Goal: Task Accomplishment & Management: Complete application form

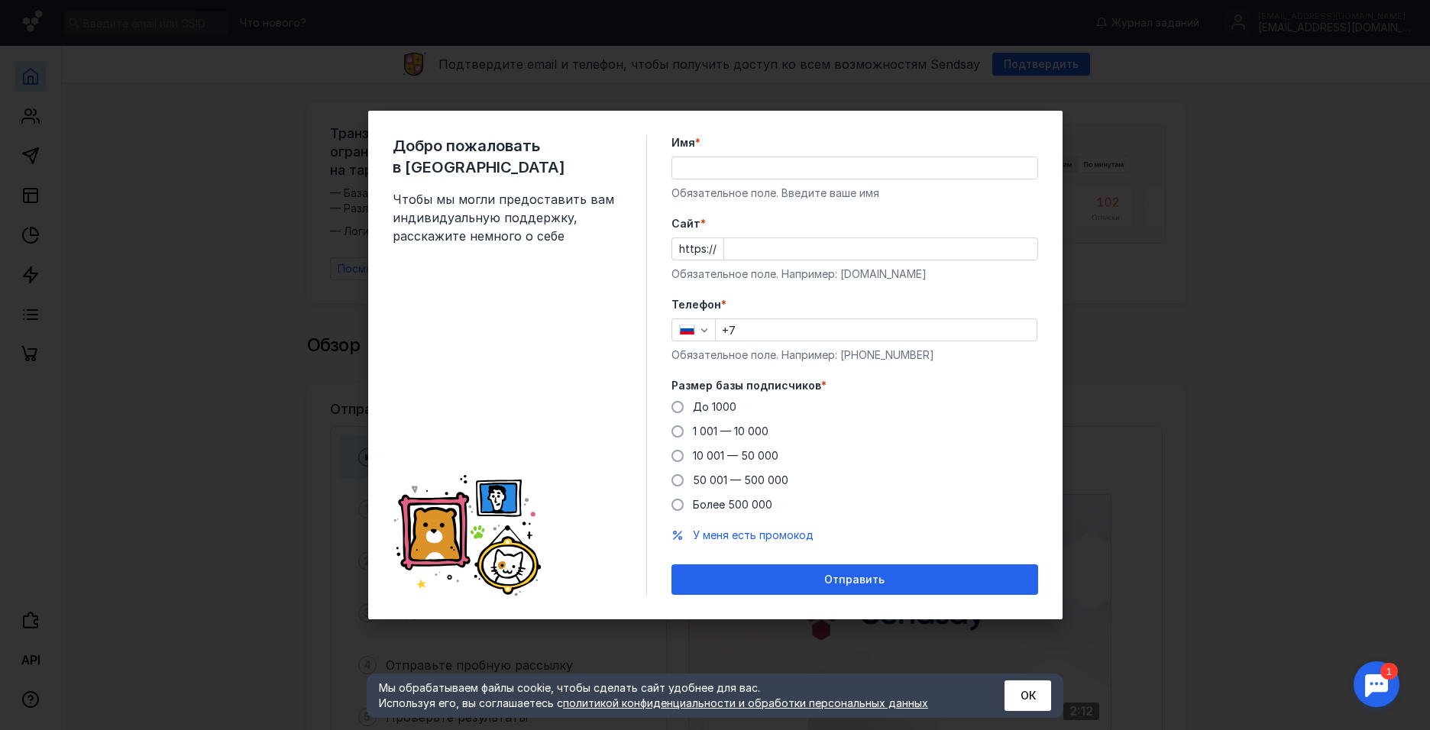
click at [730, 169] on input "Имя *" at bounding box center [854, 167] width 365 height 21
type input "F"
type input "[PERSON_NAME]"
click at [683, 213] on form "Имя * [PERSON_NAME] поле. Введите ваше имя [PERSON_NAME] * https:// Обязательно…" at bounding box center [854, 365] width 367 height 460
click at [760, 323] on input "+7" at bounding box center [876, 329] width 321 height 21
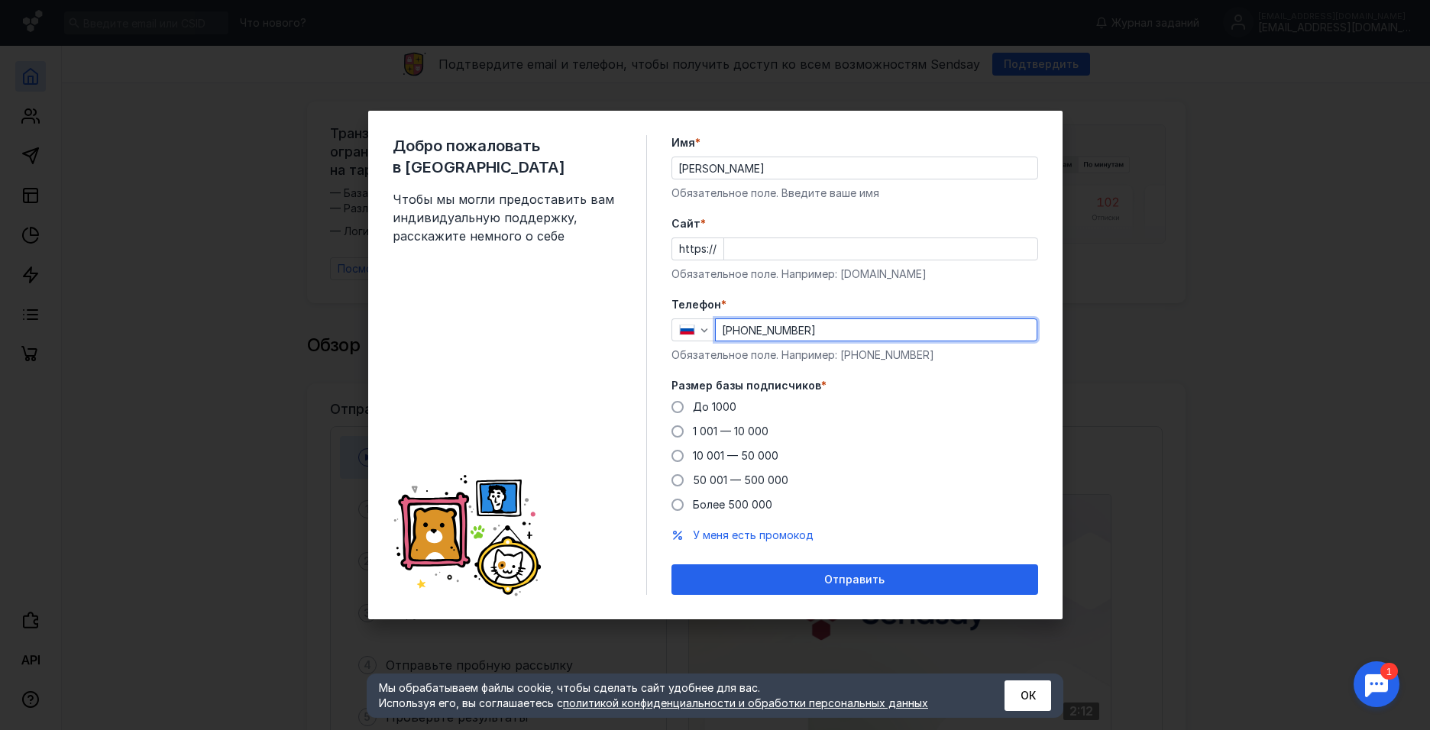
type input "[PHONE_NUMBER]"
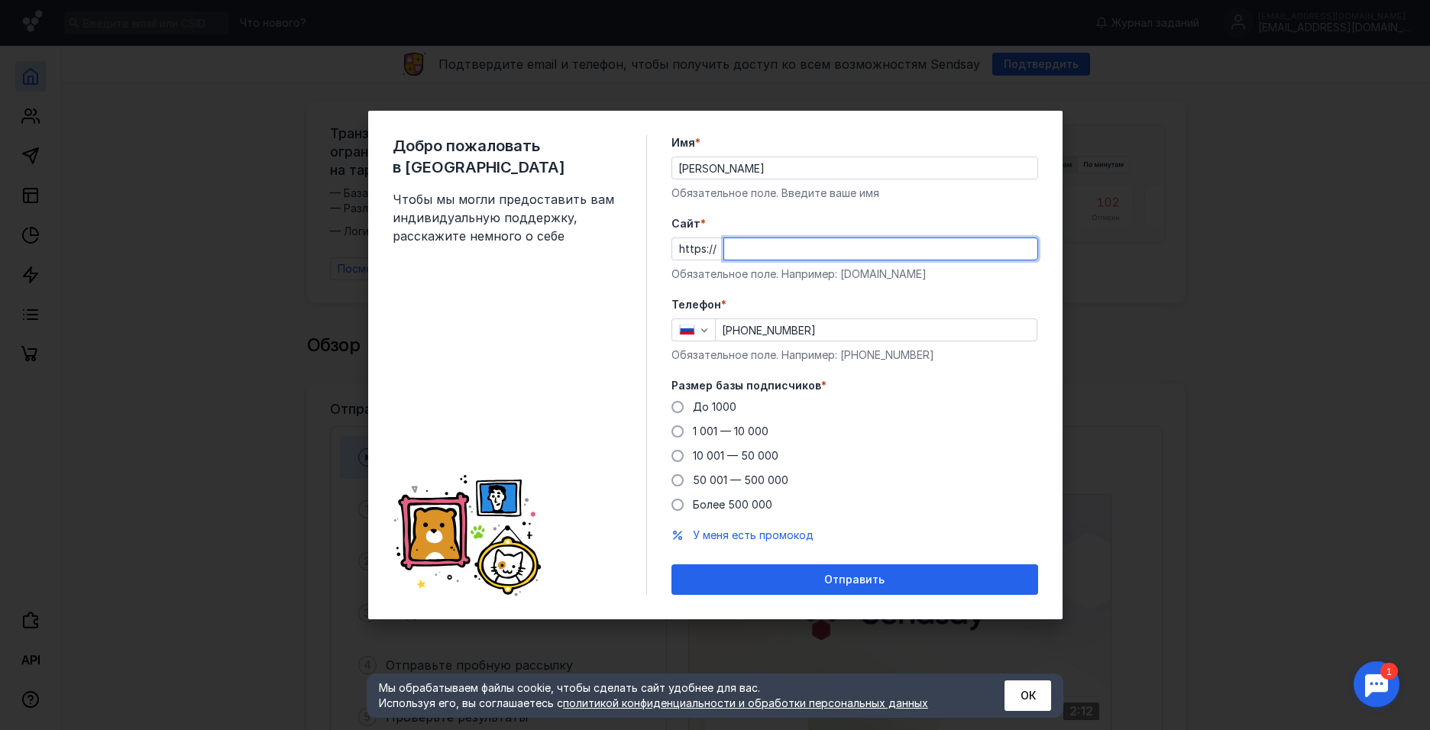
click at [763, 254] on input "Cайт *" at bounding box center [880, 248] width 313 height 21
type input "у"
type input "[DOMAIN_NAME]"
click at [863, 217] on label "Cайт *" at bounding box center [854, 223] width 367 height 15
click at [863, 238] on input "[DOMAIN_NAME]" at bounding box center [880, 248] width 313 height 21
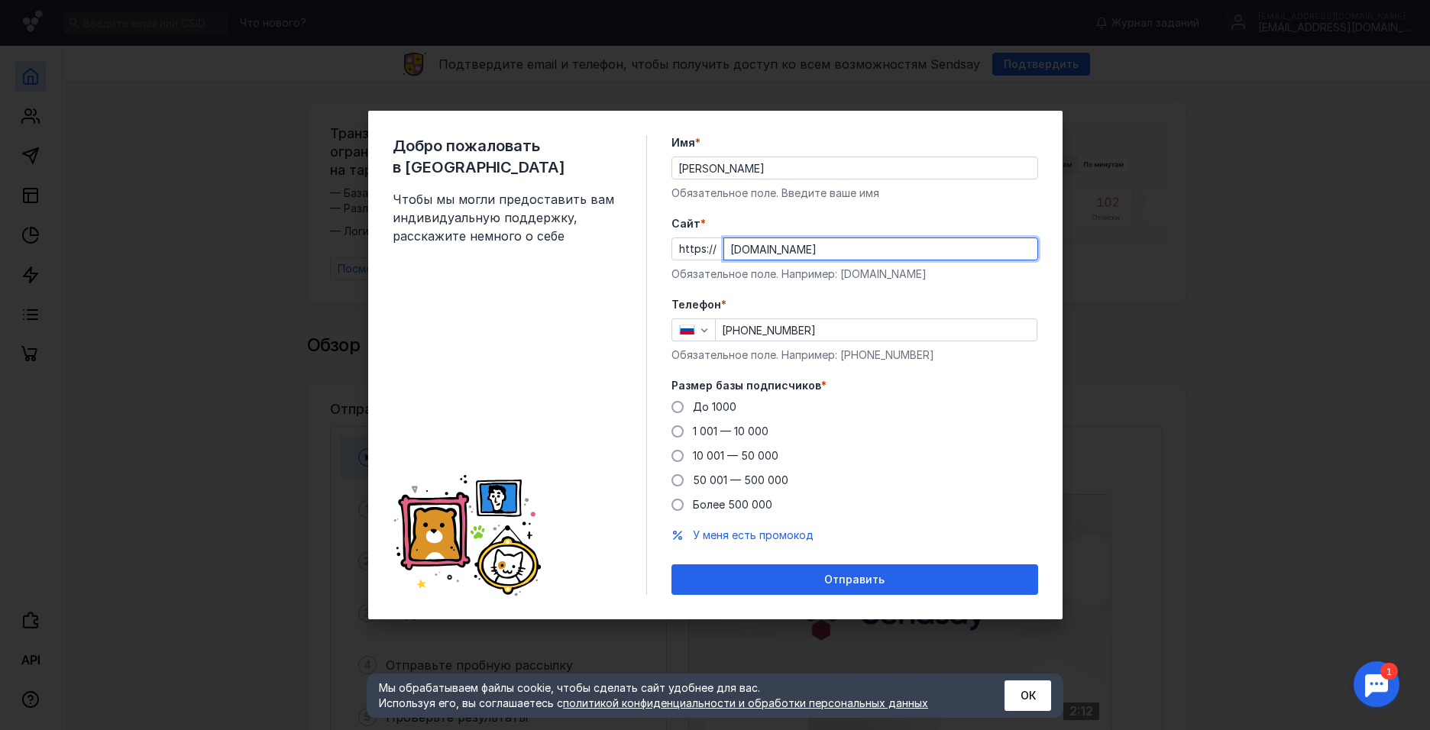
click at [879, 246] on input "[DOMAIN_NAME]" at bounding box center [880, 248] width 313 height 21
click at [892, 304] on label "Телефон *" at bounding box center [854, 304] width 367 height 15
click at [678, 404] on span at bounding box center [677, 407] width 12 height 12
click at [0, 0] on input "До 1000" at bounding box center [0, 0] width 0 height 0
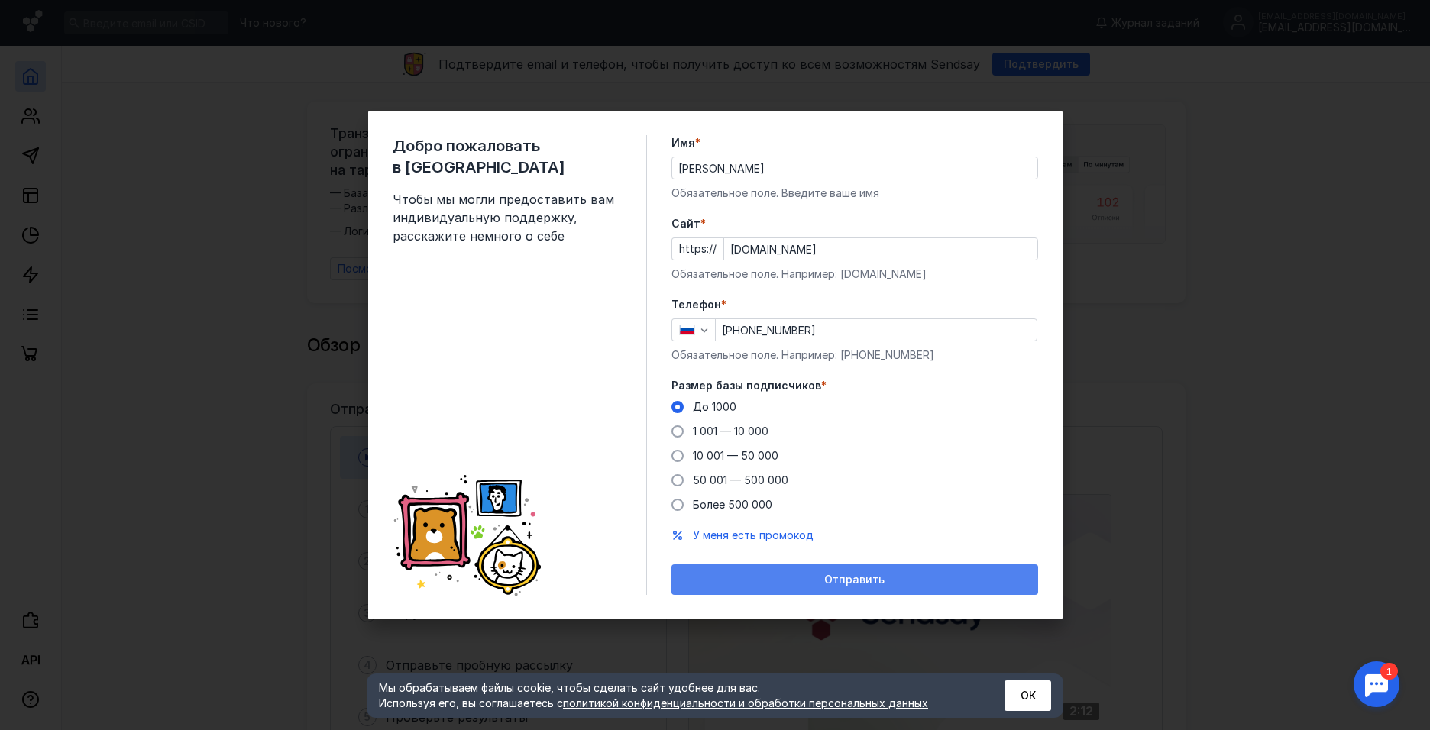
click at [823, 587] on div "Отправить" at bounding box center [854, 579] width 367 height 31
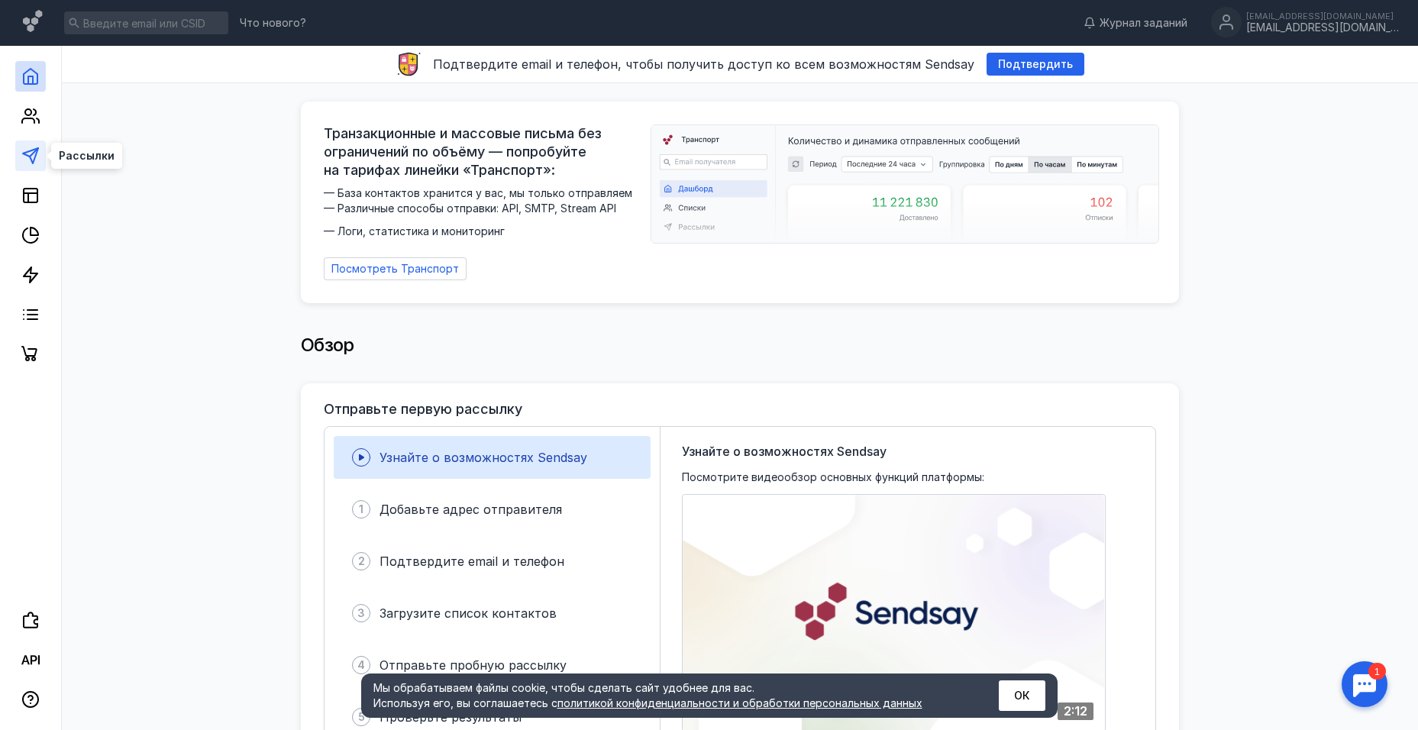
click at [31, 164] on icon at bounding box center [30, 156] width 18 height 18
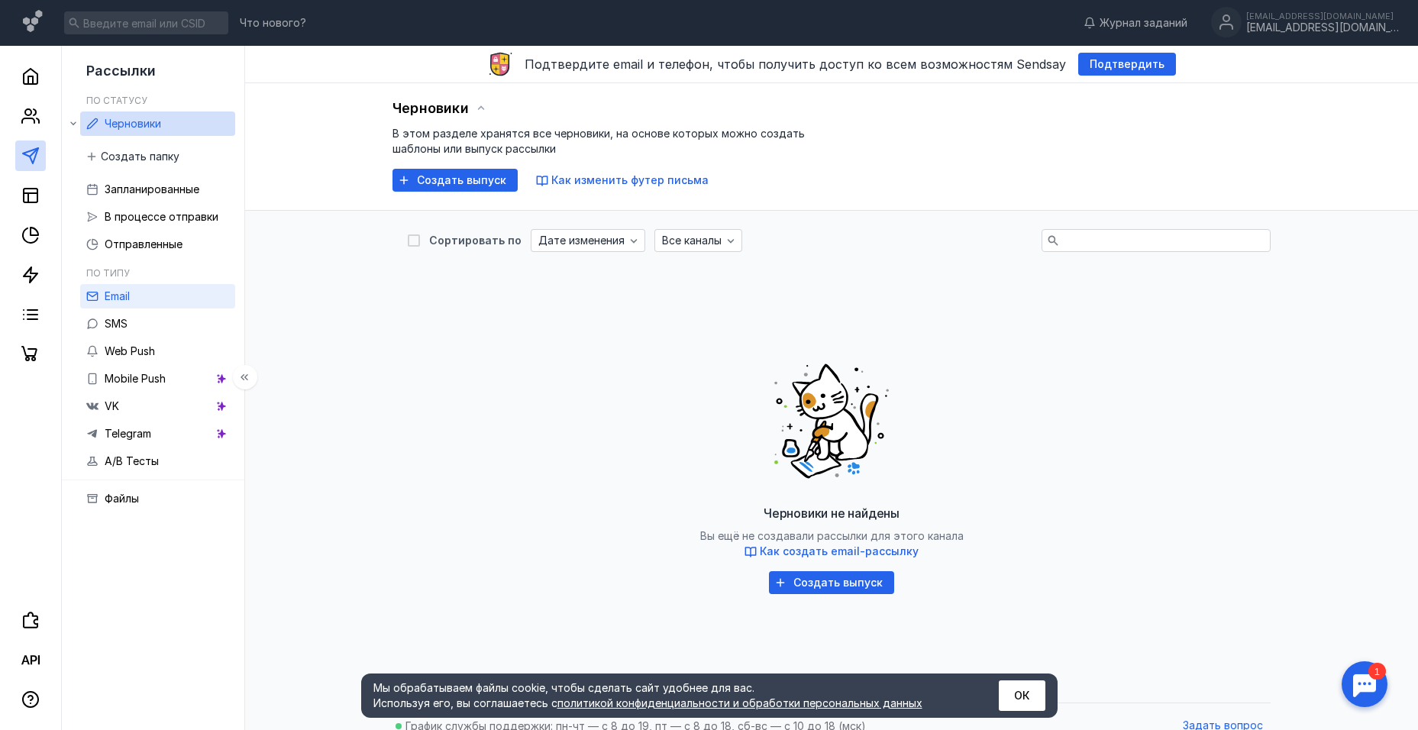
click at [150, 291] on link "Email" at bounding box center [157, 296] width 155 height 24
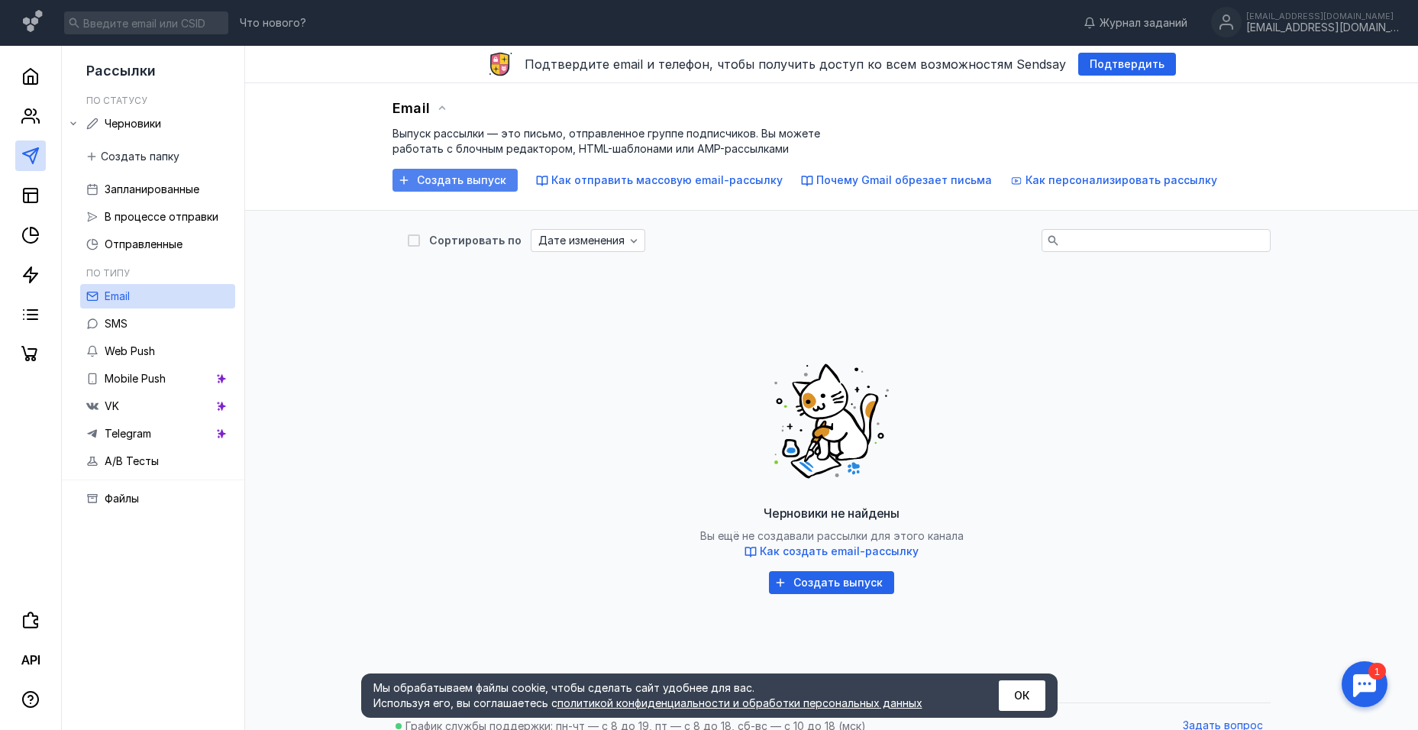
click at [430, 186] on span "Создать выпуск" at bounding box center [461, 180] width 89 height 13
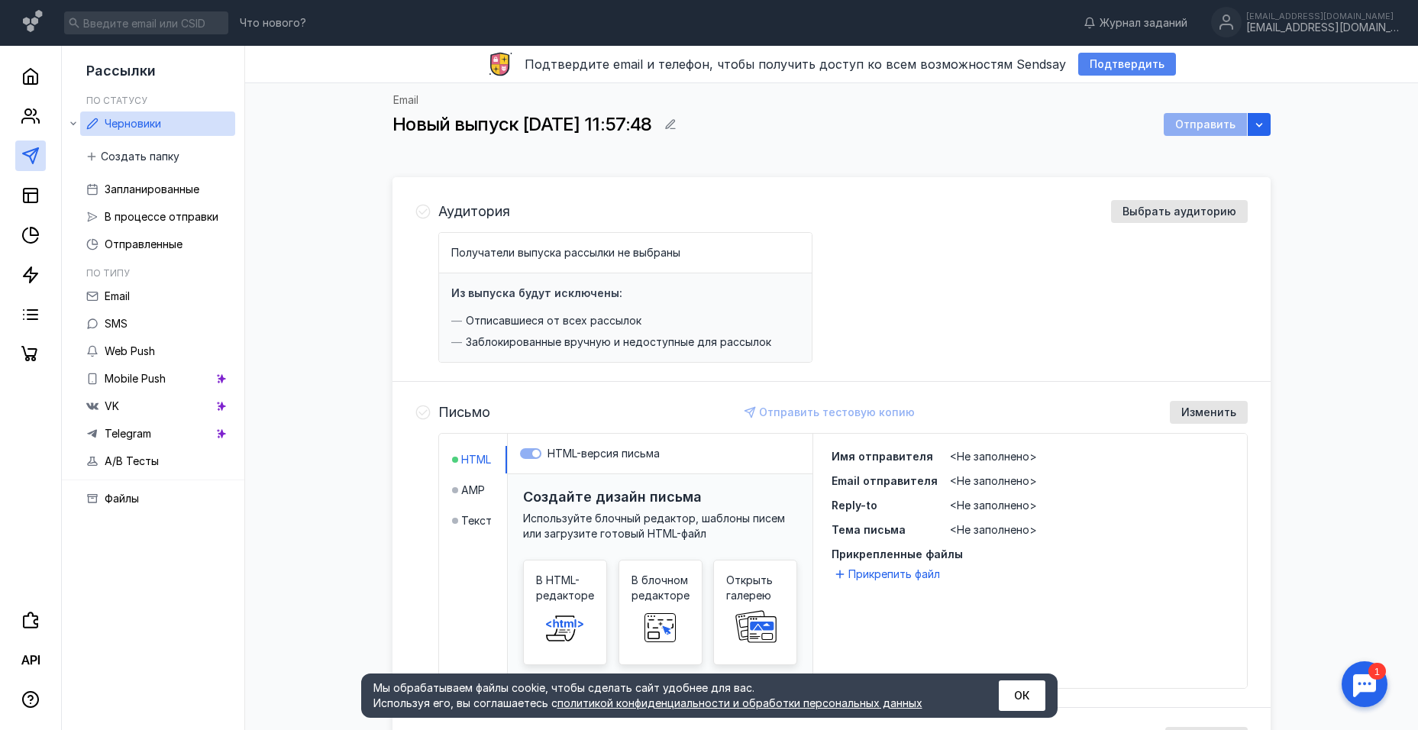
click at [1132, 63] on span "Подтвердить" at bounding box center [1127, 64] width 75 height 13
